Goal: Task Accomplishment & Management: Complete application form

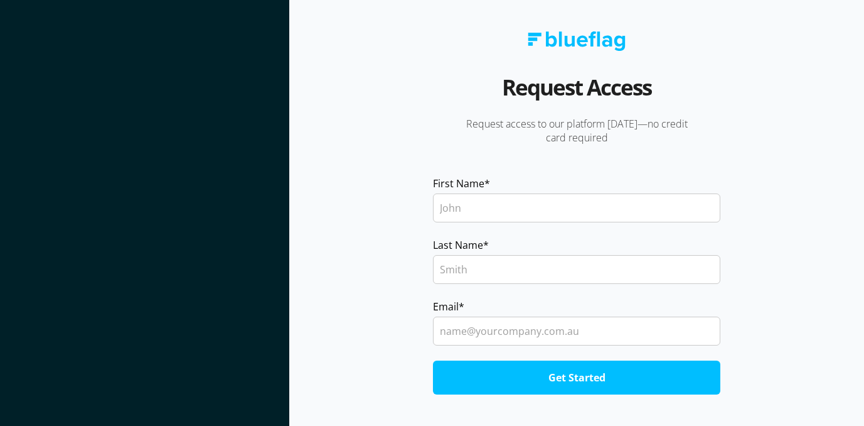
click at [491, 209] on input "First Name *" at bounding box center [576, 207] width 287 height 29
type input "[PERSON_NAME]"
click at [499, 327] on input "[EMAIL_ADDRESS][DOMAIN_NAME]" at bounding box center [576, 330] width 287 height 29
type input "[EMAIL_ADDRESS][DOMAIN_NAME]"
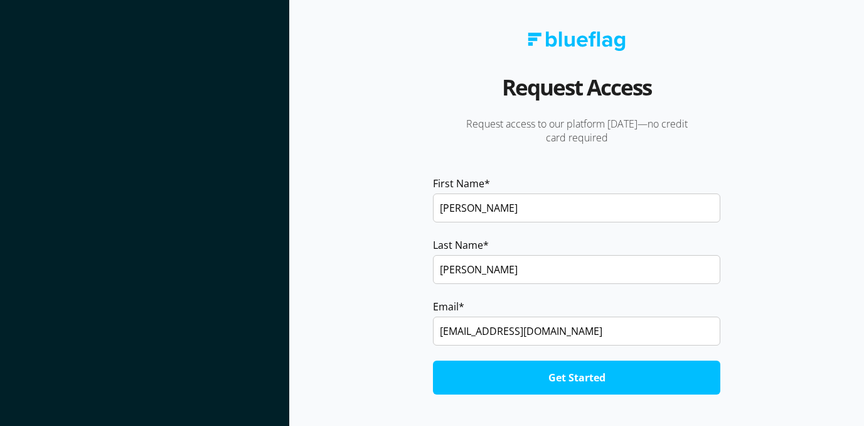
click at [574, 381] on input "Get Started" at bounding box center [576, 377] width 287 height 34
